Goal: Task Accomplishment & Management: Use online tool/utility

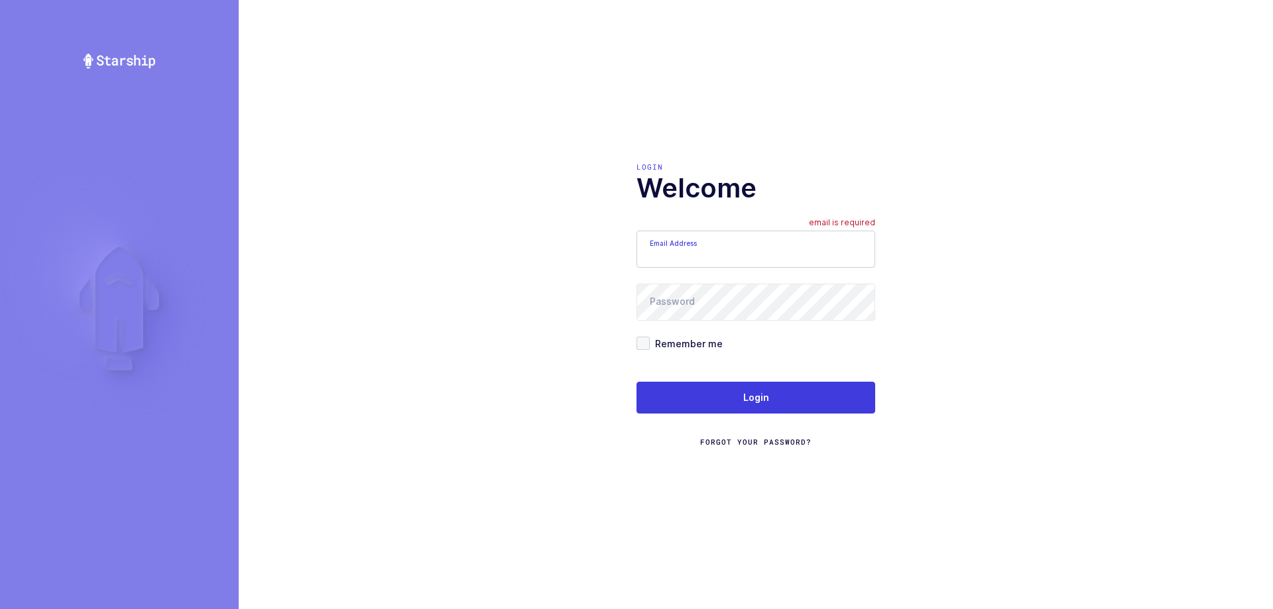
click at [685, 249] on input "Email Address" at bounding box center [756, 249] width 239 height 37
click at [724, 266] on input "Email Address" at bounding box center [756, 249] width 239 height 37
type input "Z"
type input "[EMAIL_ADDRESS][DOMAIN_NAME]"
click at [508, 331] on div "Login Welcome Email Address [EMAIL_ADDRESS][DOMAIN_NAME] Password Remember me L…" at bounding box center [756, 304] width 1035 height 609
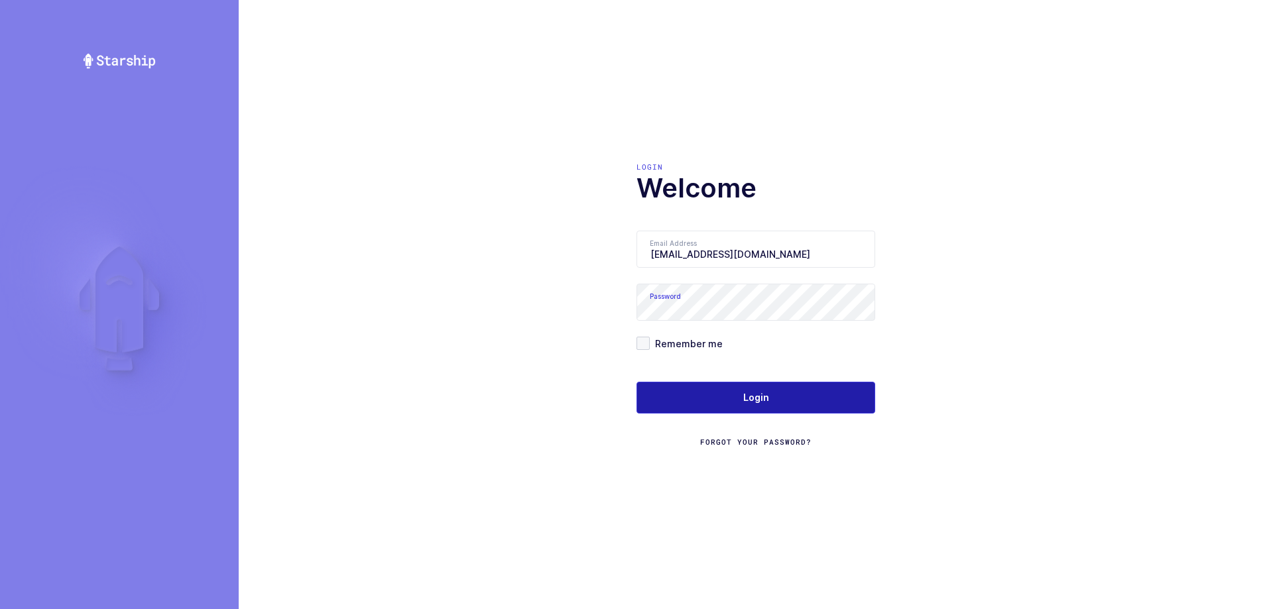
click at [788, 401] on button "Login" at bounding box center [756, 398] width 239 height 32
click at [783, 398] on button "Login" at bounding box center [756, 398] width 239 height 32
